Goal: Transaction & Acquisition: Purchase product/service

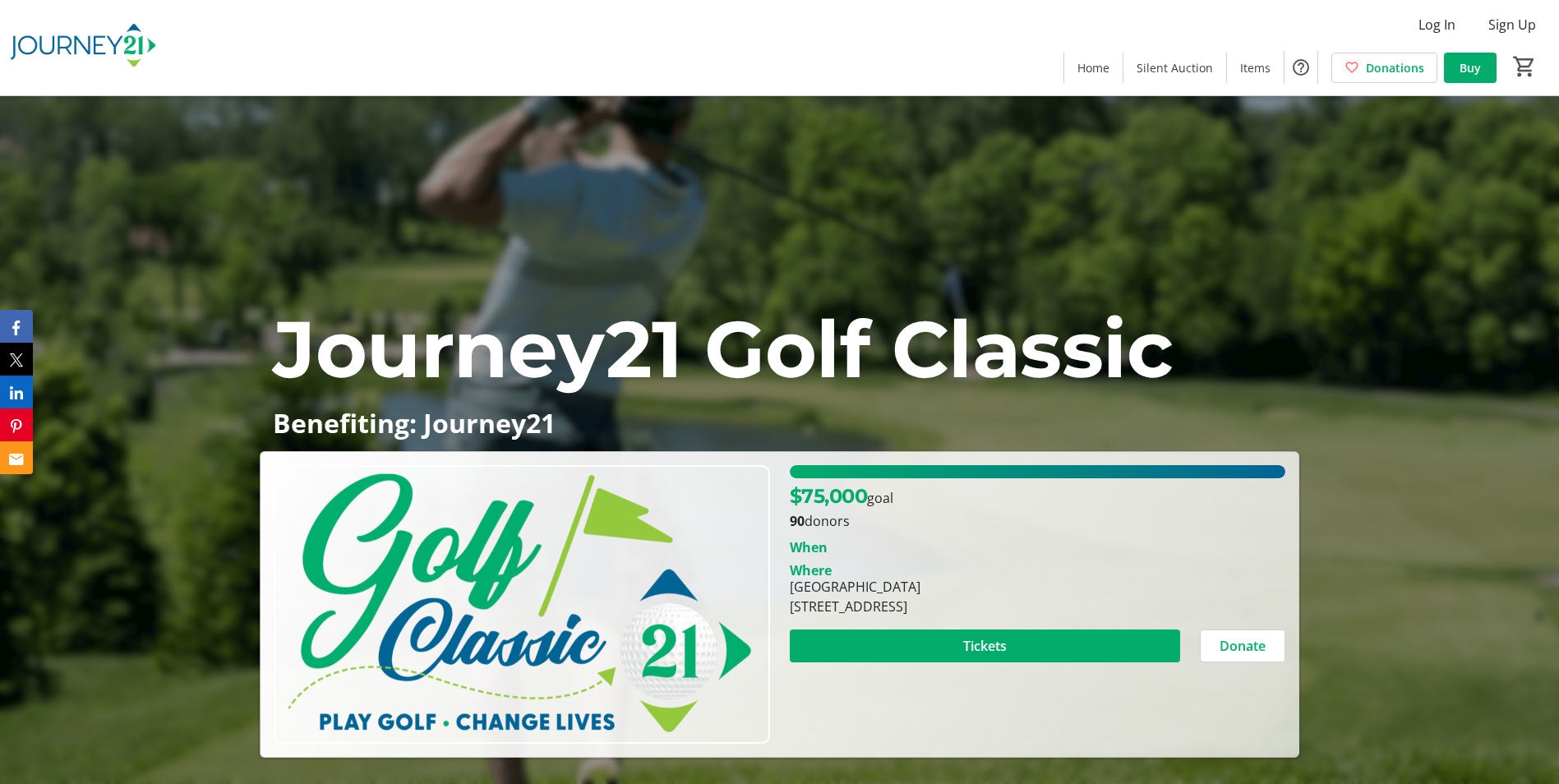
scroll to position [246, 0]
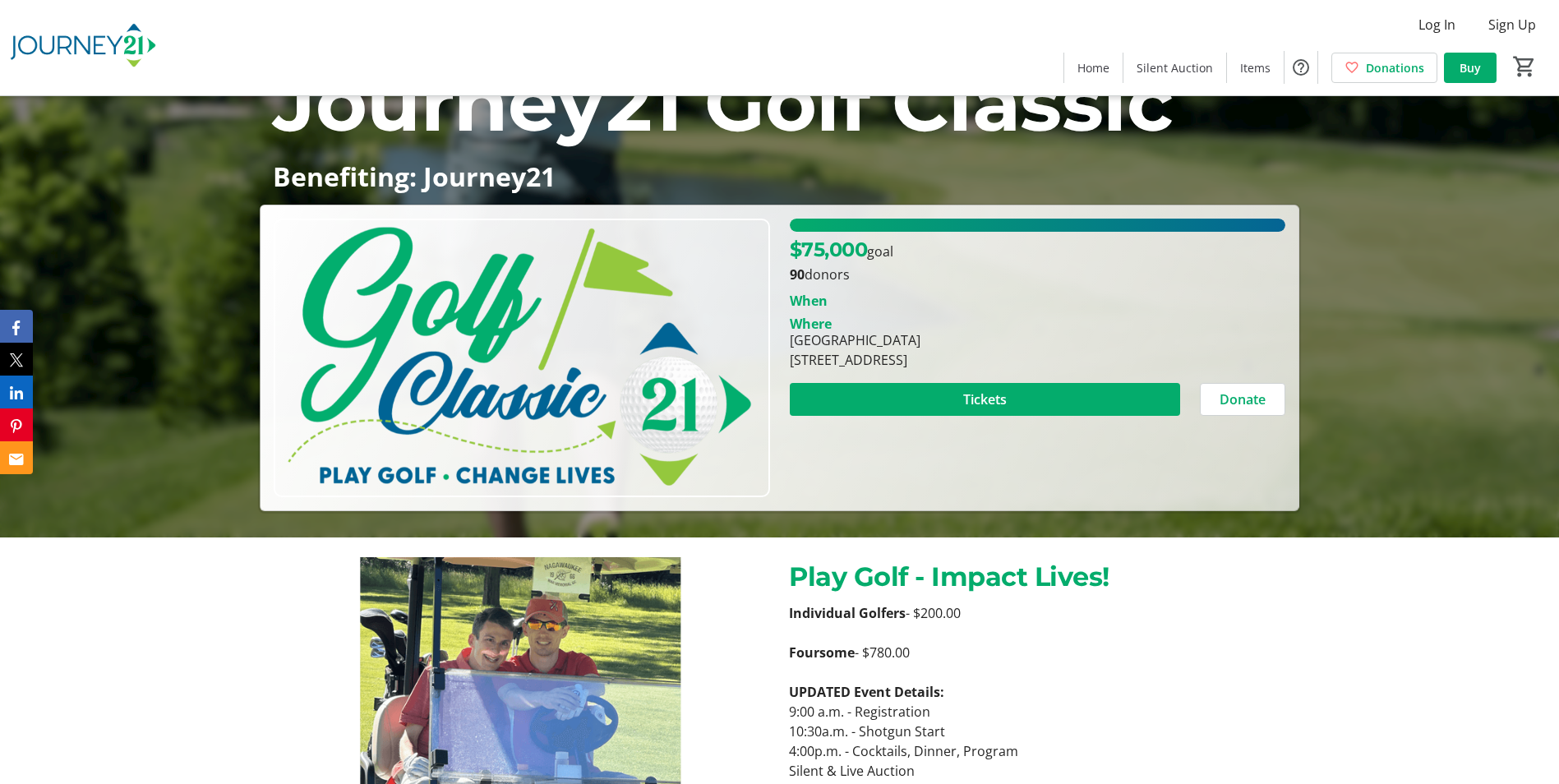
click at [1082, 341] on div "[GEOGRAPHIC_DATA][STREET_ADDRESS]" at bounding box center [1038, 350] width 516 height 40
drag, startPoint x: 1098, startPoint y: 357, endPoint x: 787, endPoint y: 340, distance: 311.5
click at [787, 340] on div "[GEOGRAPHIC_DATA][STREET_ADDRESS]" at bounding box center [1038, 350] width 516 height 40
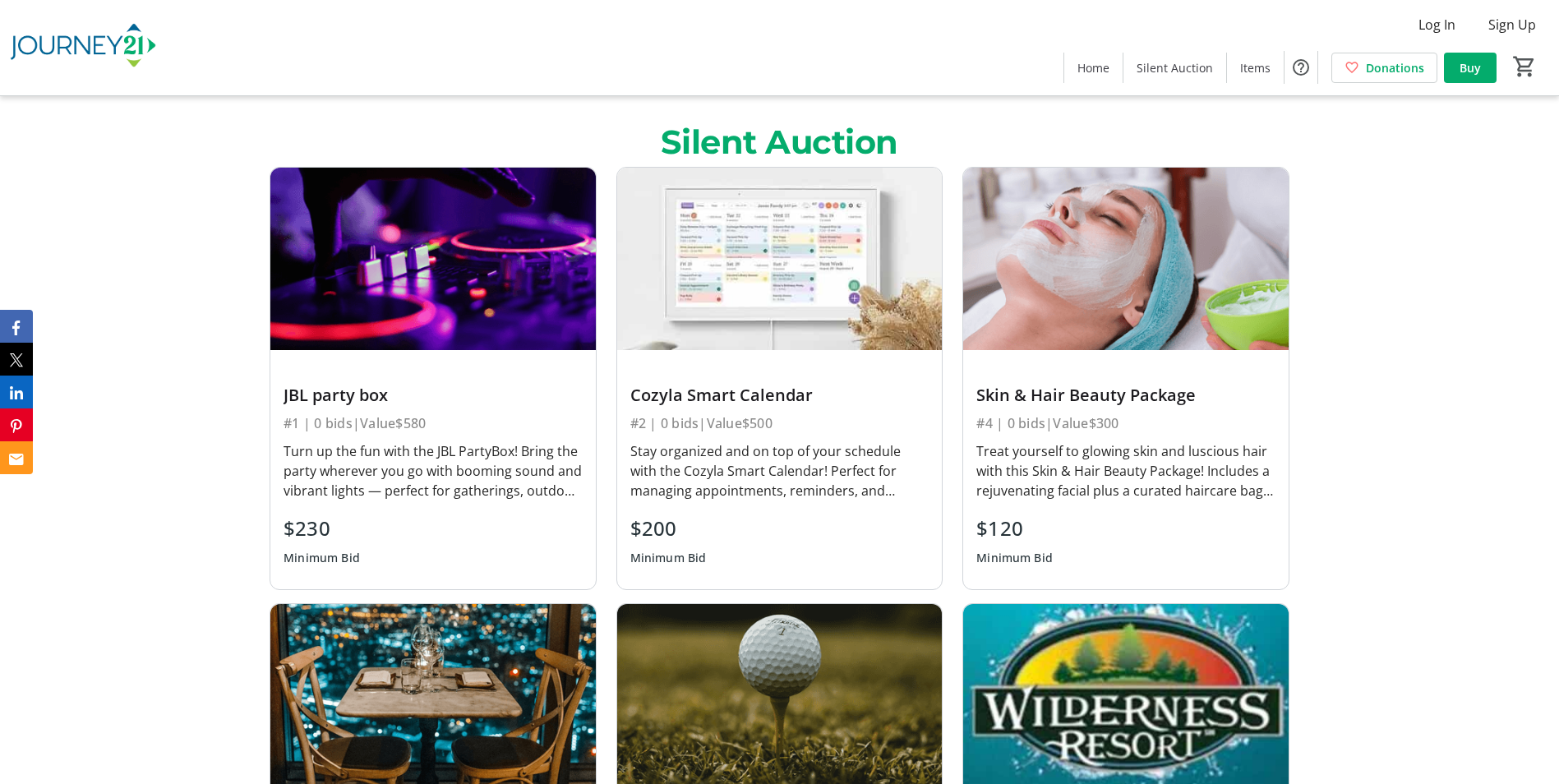
scroll to position [1561, 0]
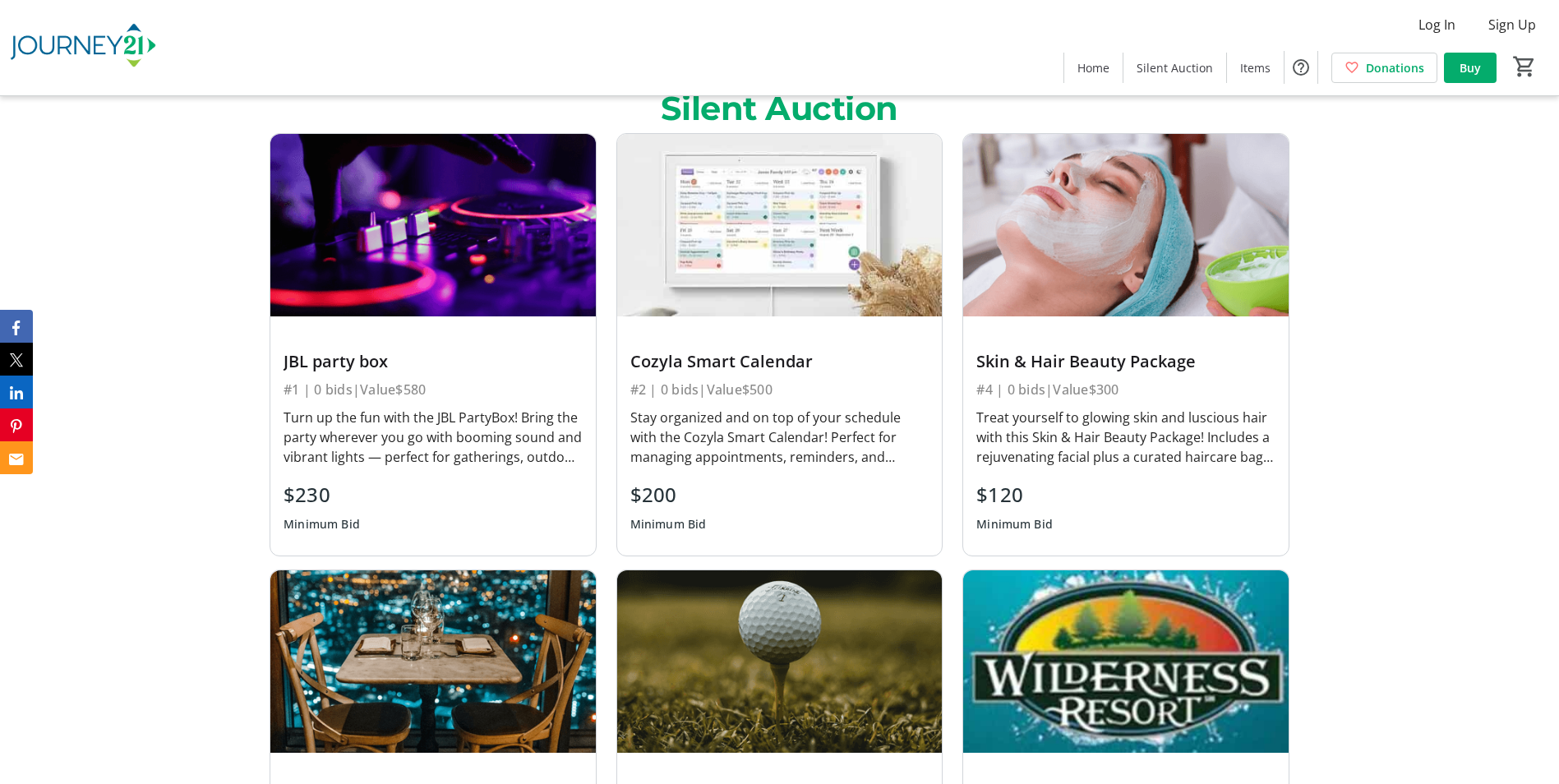
click at [313, 360] on div "JBL party box" at bounding box center [432, 362] width 299 height 20
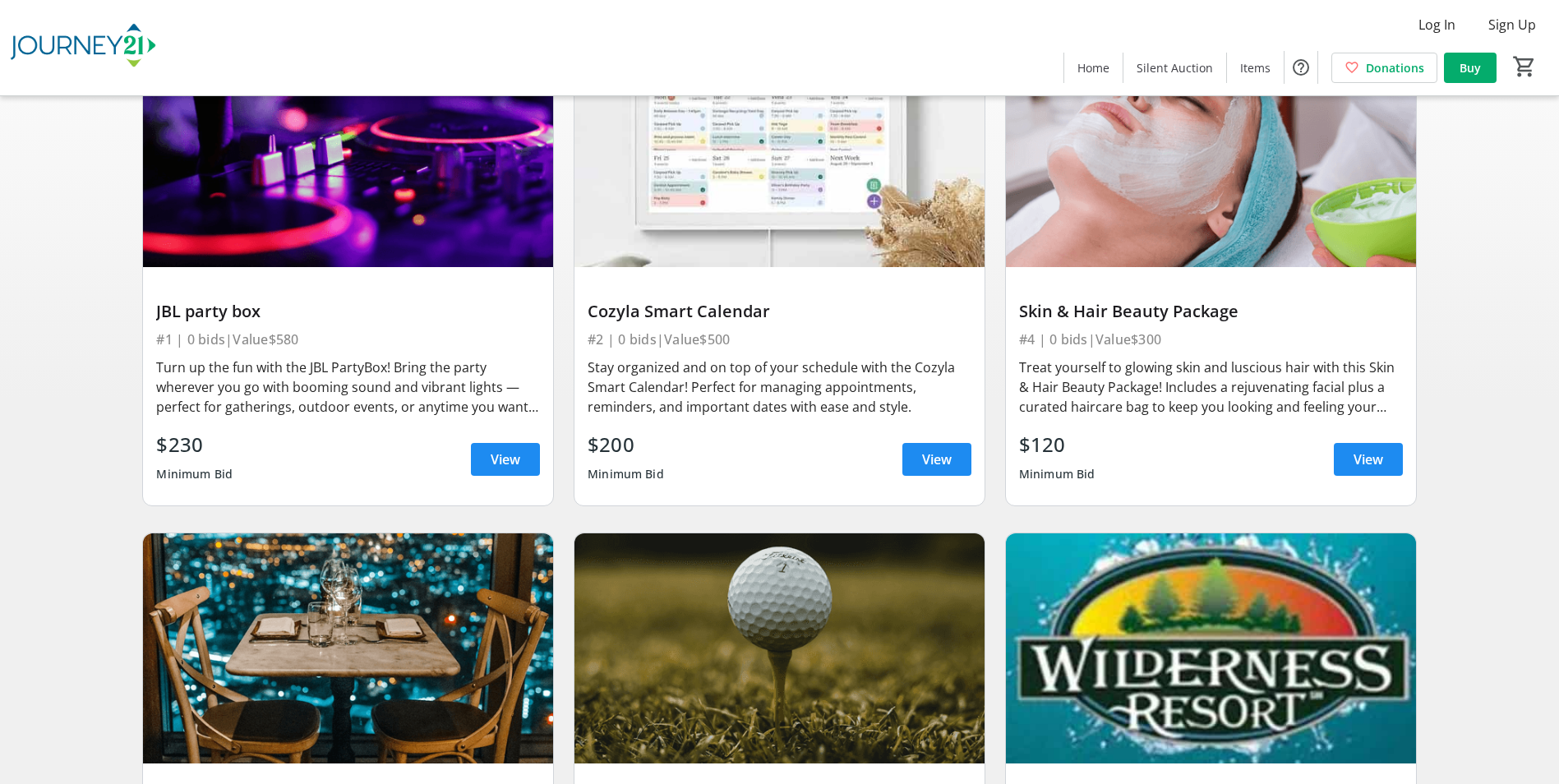
scroll to position [246, 0]
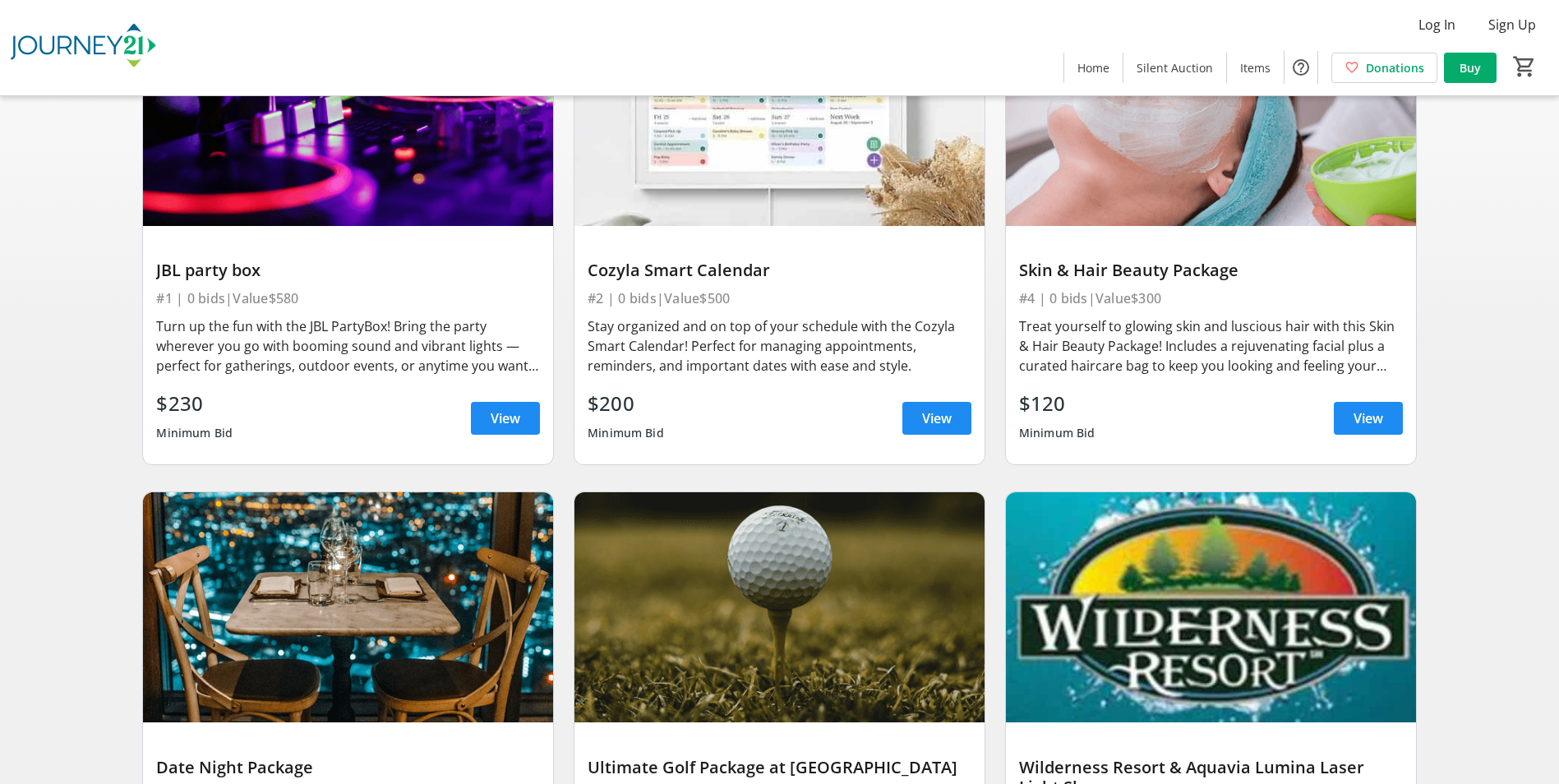
click at [348, 208] on img at bounding box center [348, 110] width 410 height 231
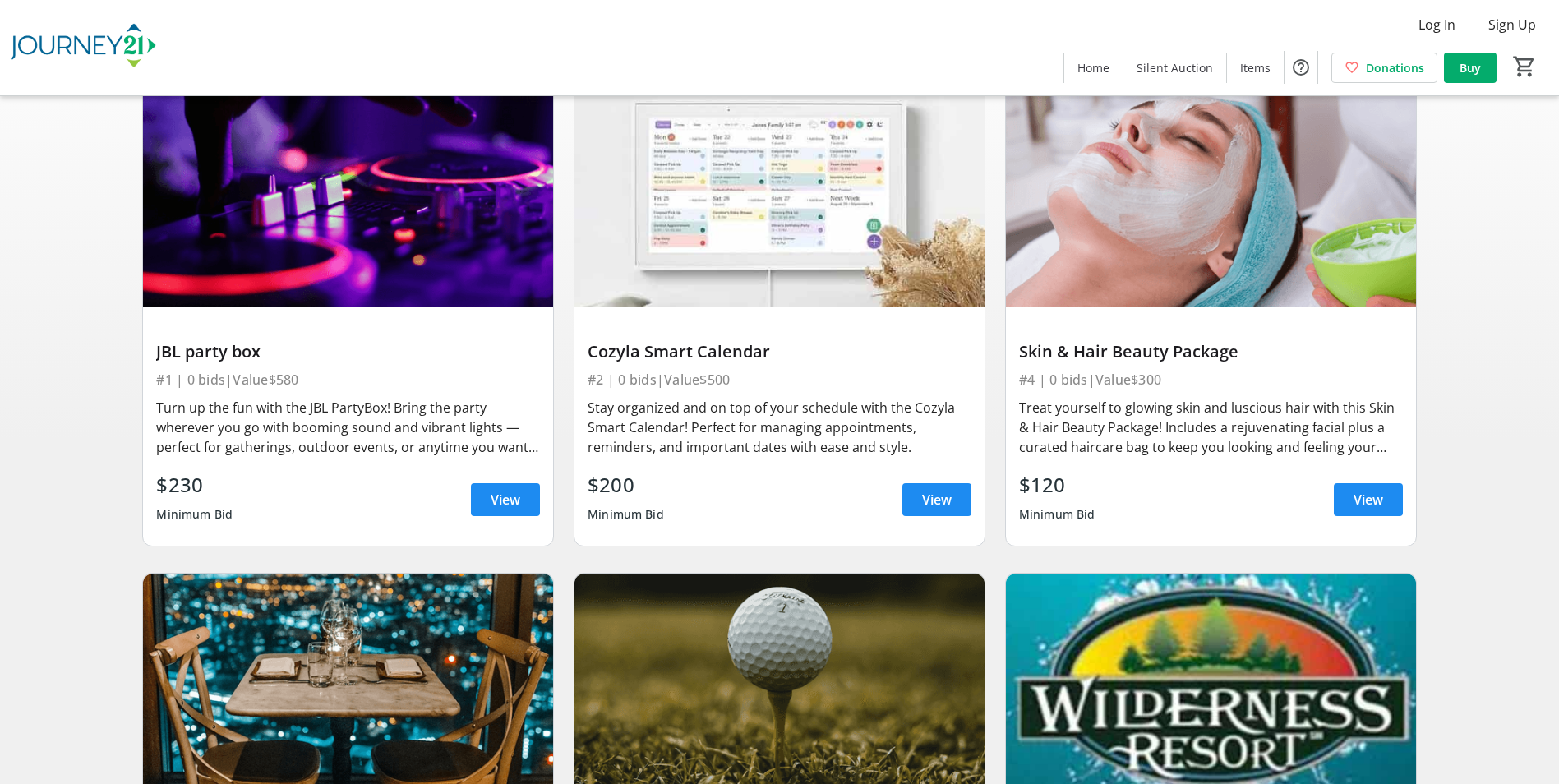
scroll to position [0, 0]
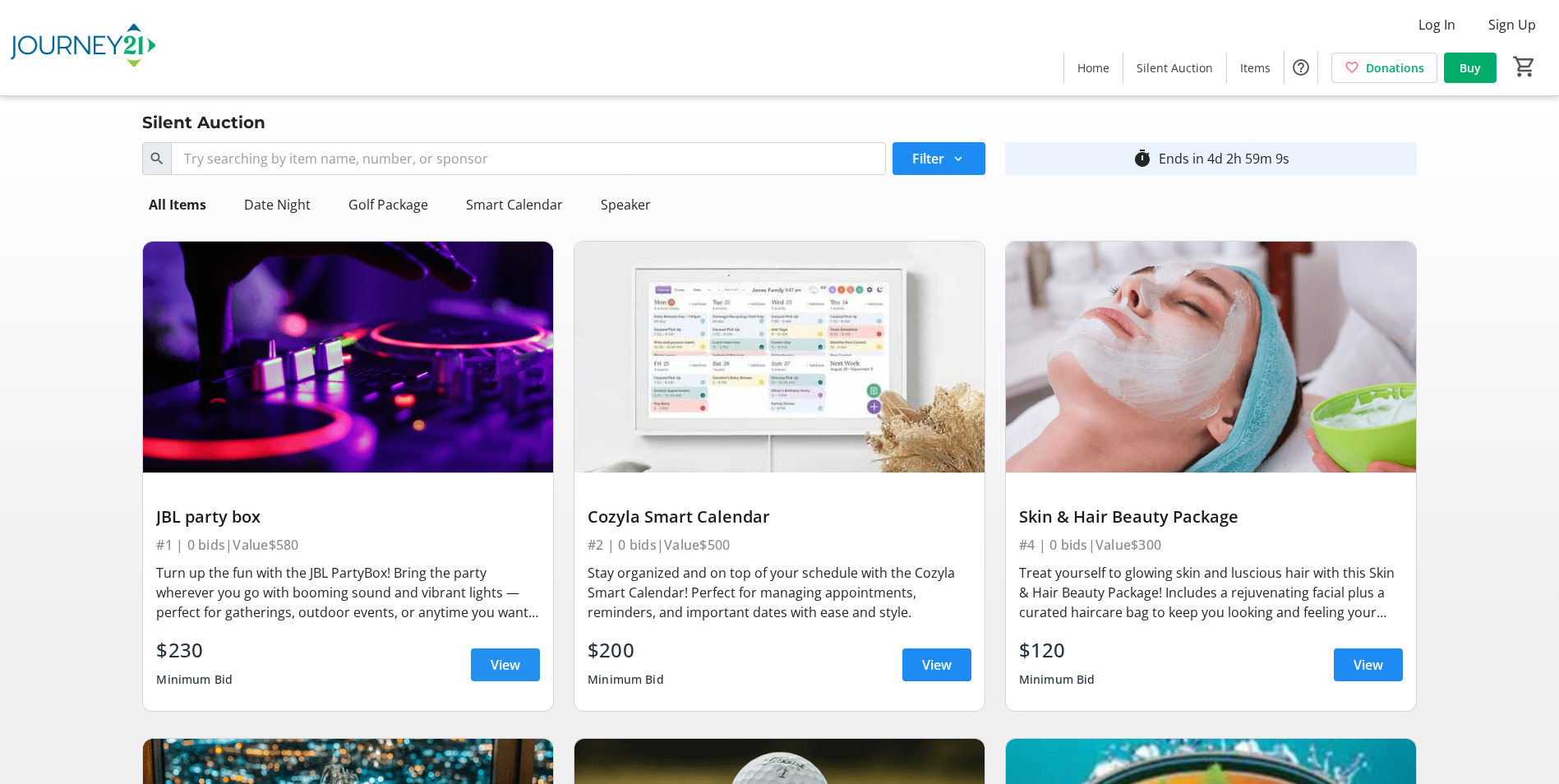
click at [493, 660] on span "View" at bounding box center [506, 665] width 30 height 20
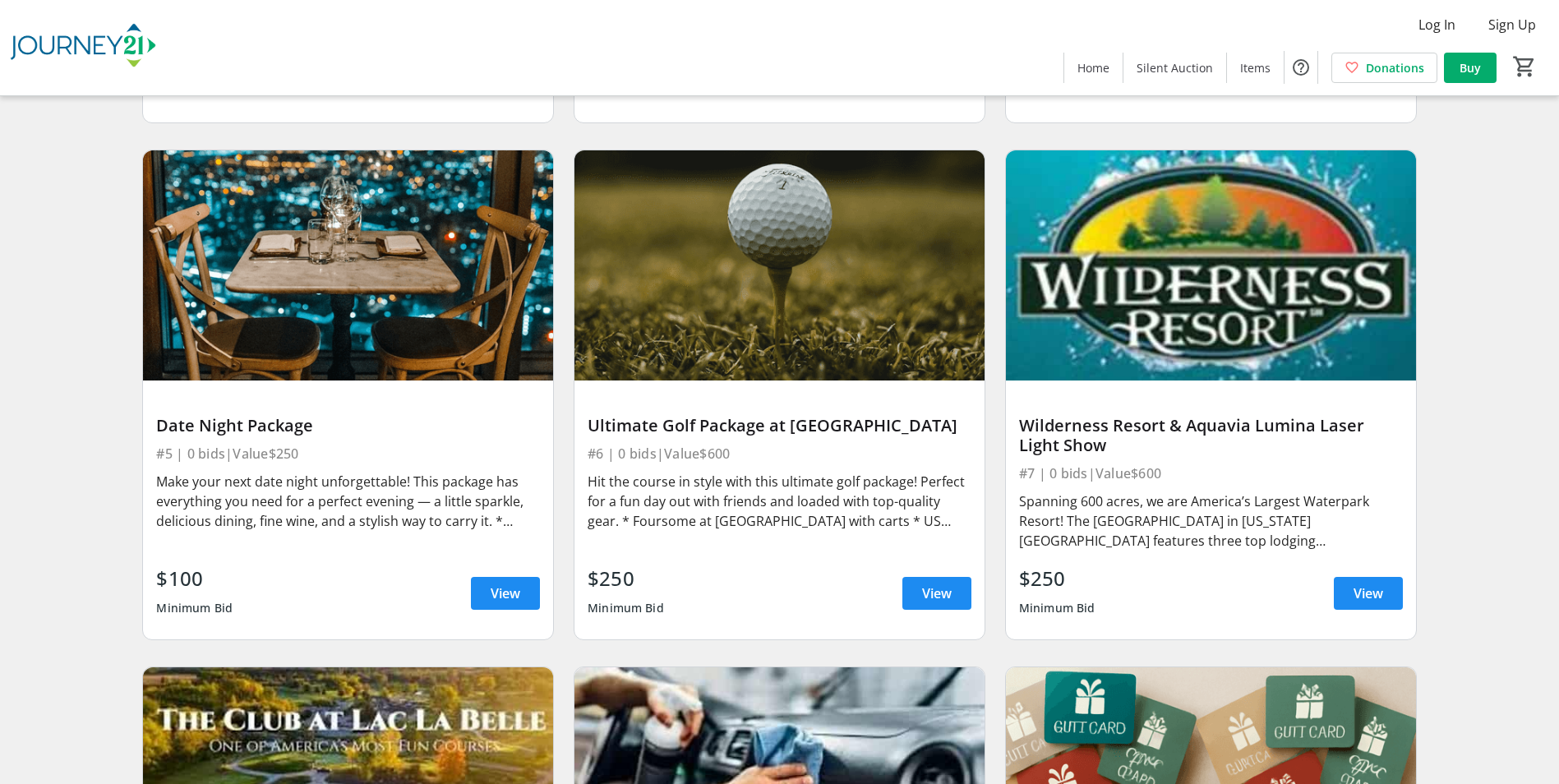
scroll to position [657, 0]
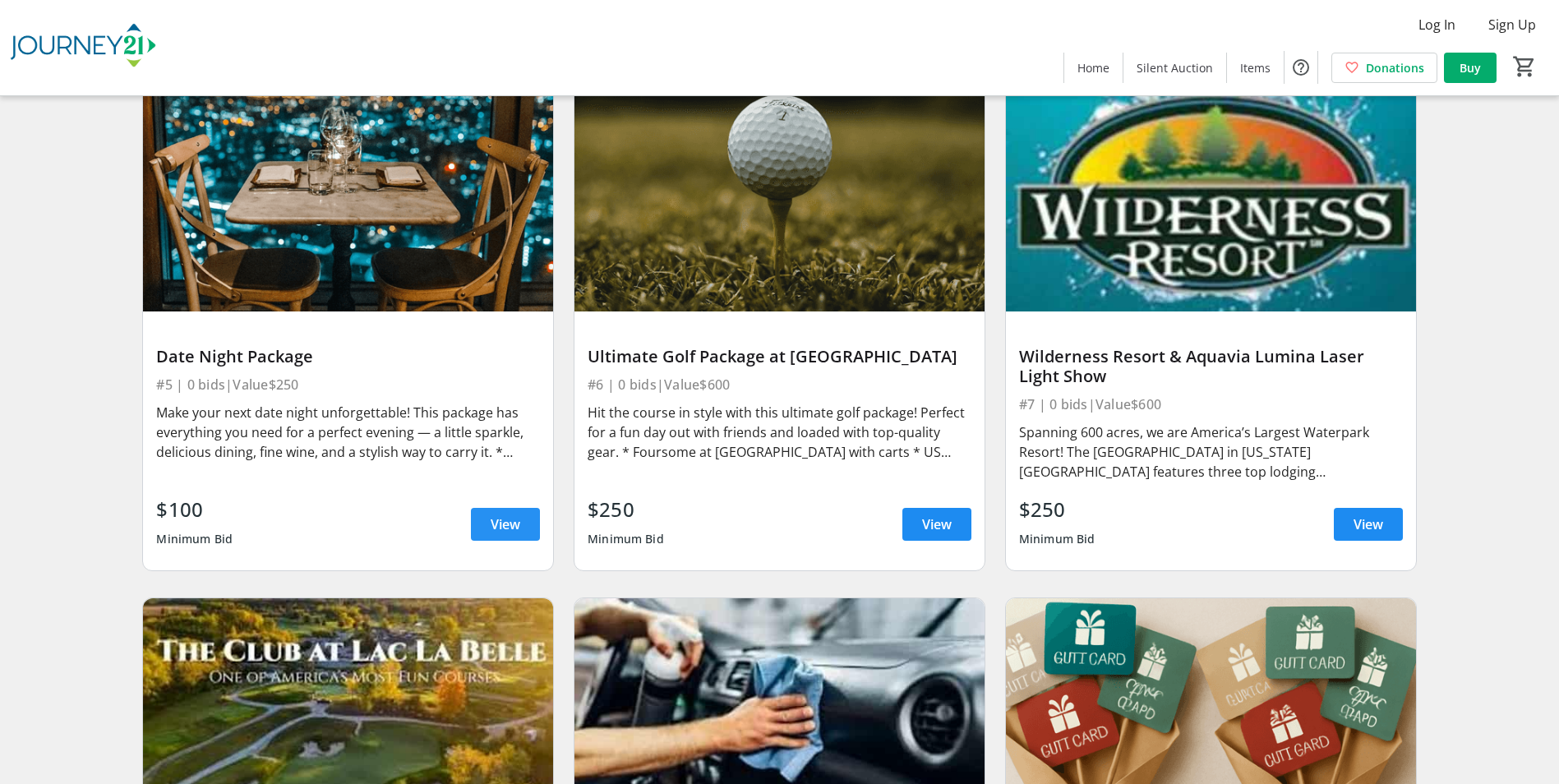
click at [487, 524] on span at bounding box center [506, 525] width 69 height 40
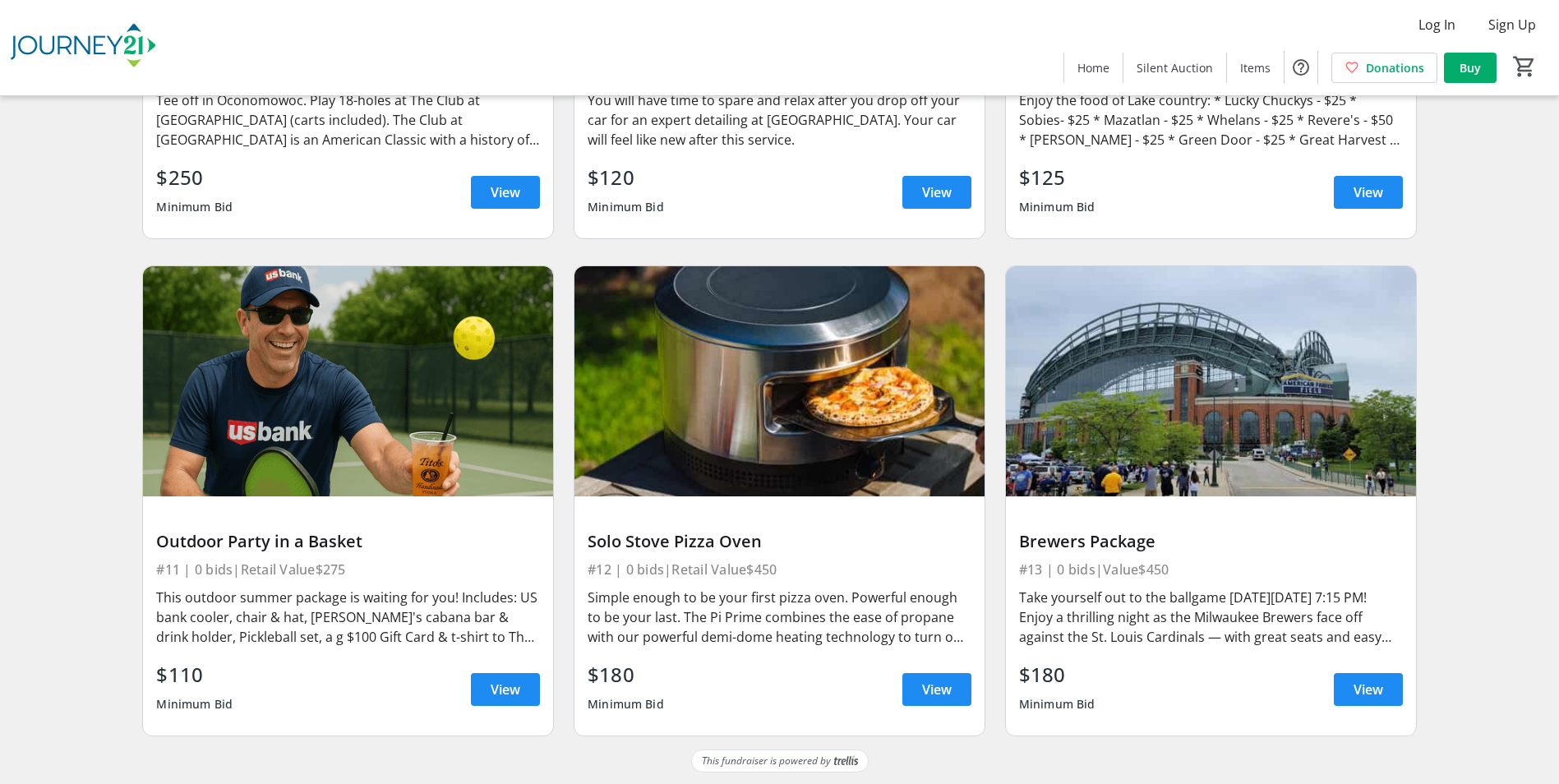
scroll to position [1488, 0]
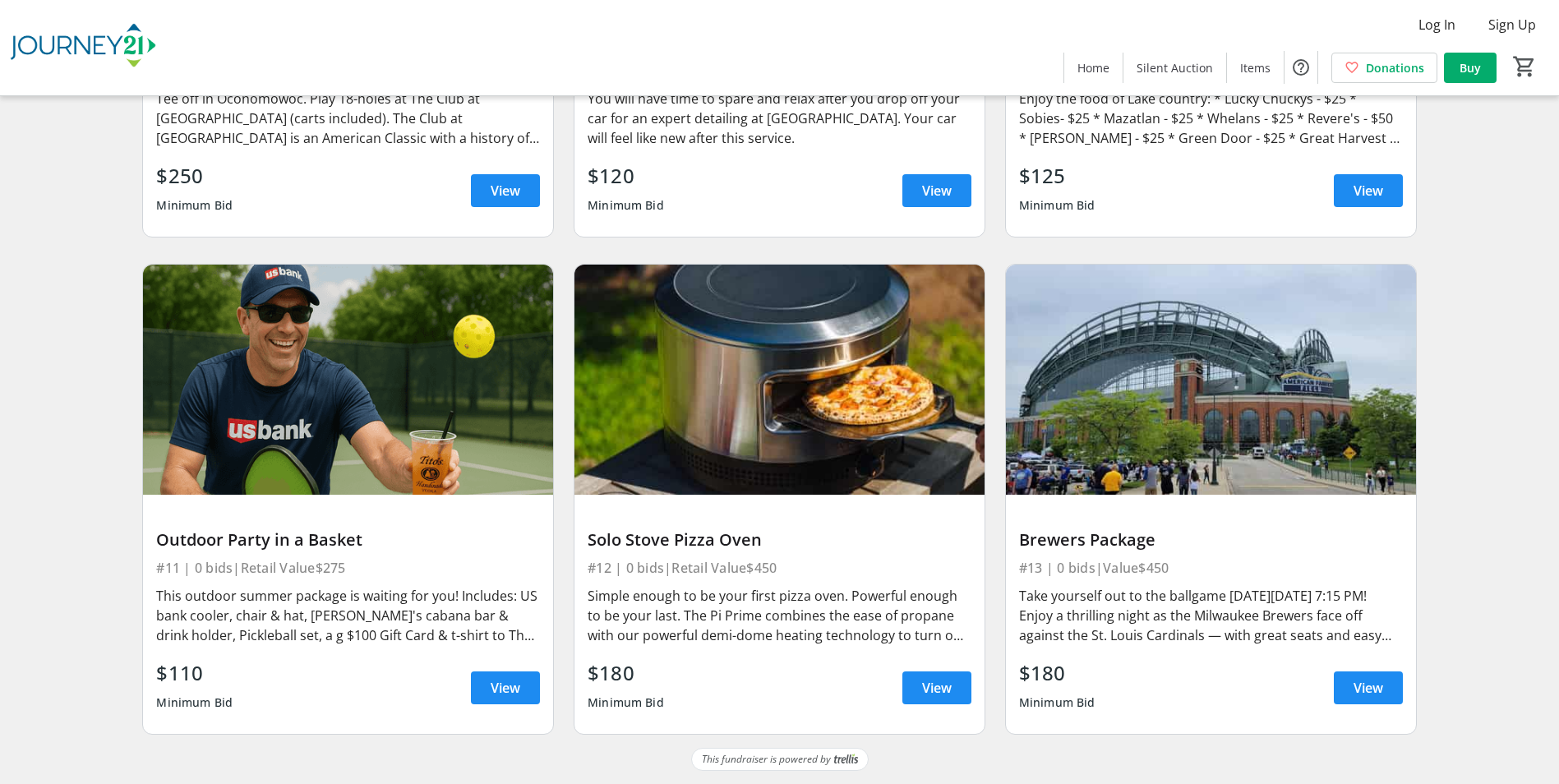
click at [722, 410] on img at bounding box center [780, 380] width 410 height 231
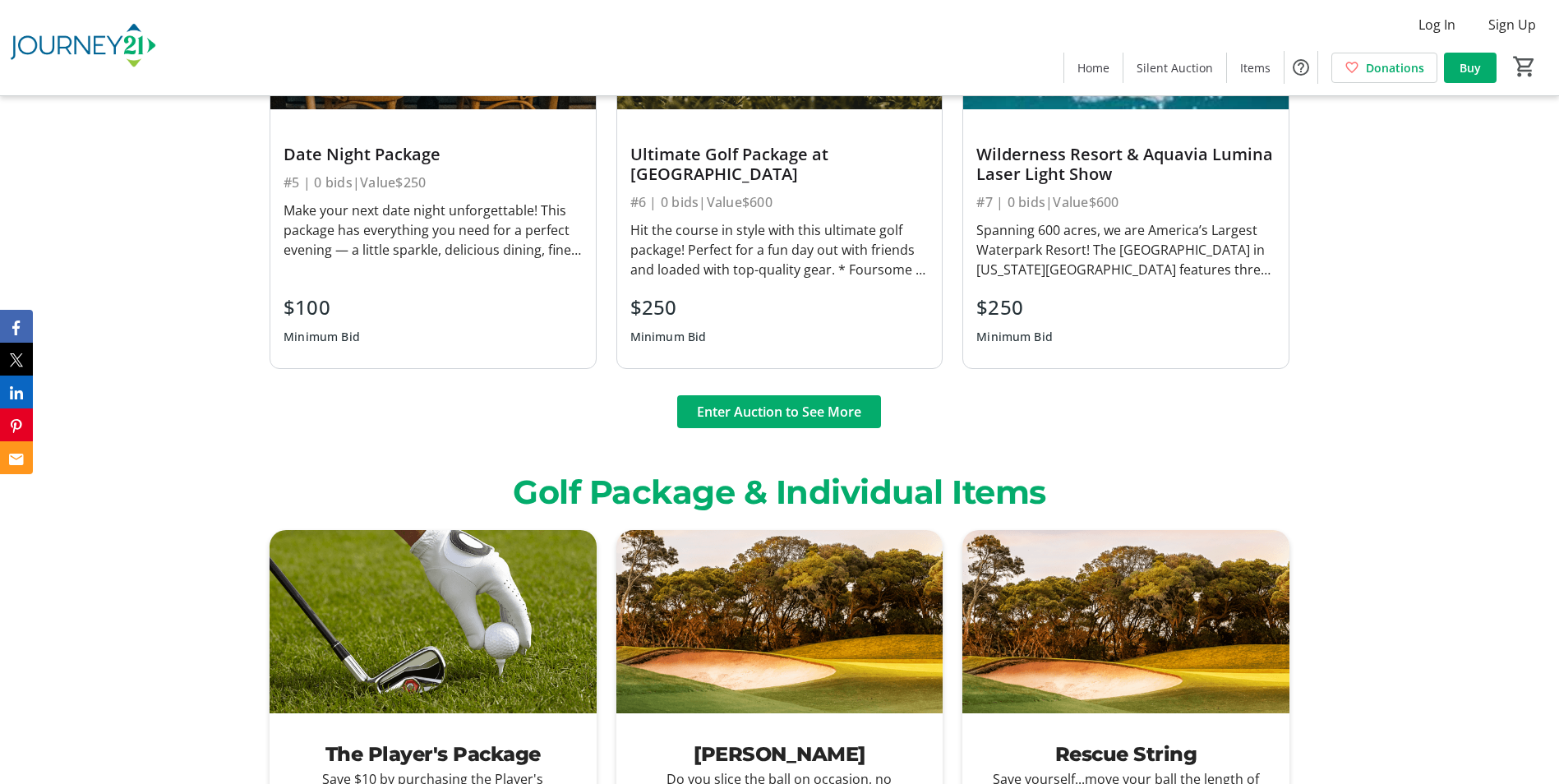
scroll to position [2065, 0]
